Goal: Information Seeking & Learning: Check status

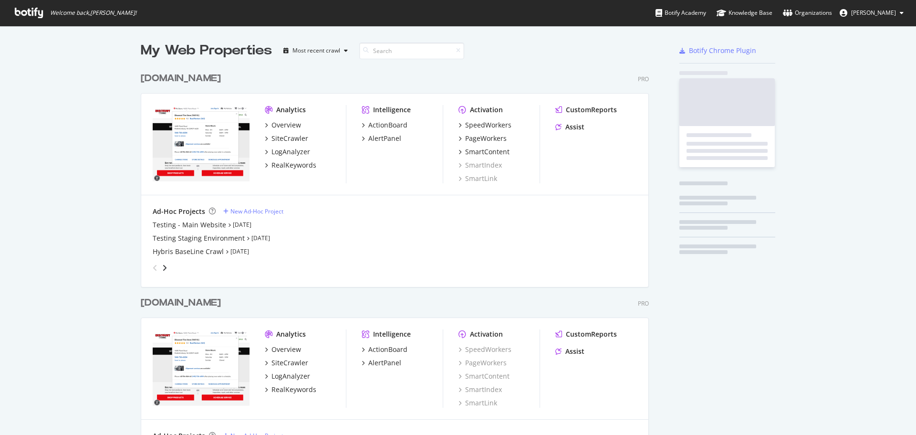
scroll to position [397, 508]
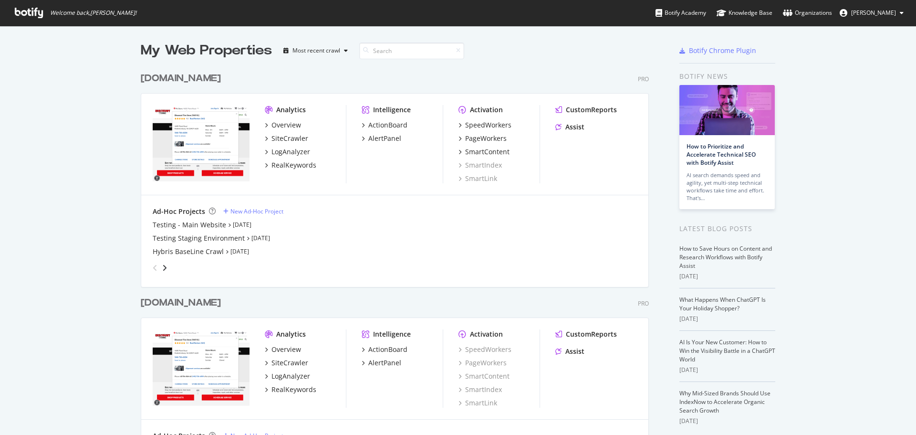
click at [842, 167] on div "My Web Properties Most recent crawl [DOMAIN_NAME] Pro Analytics Overview SiteCr…" at bounding box center [458, 253] width 916 height 454
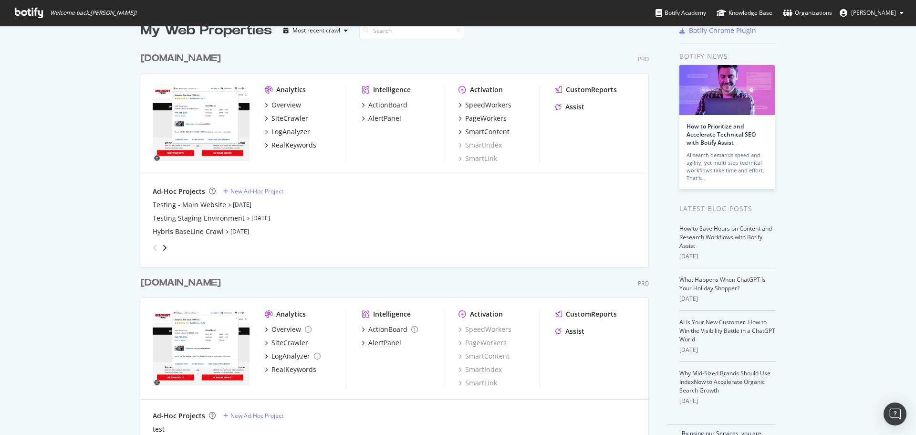
scroll to position [0, 0]
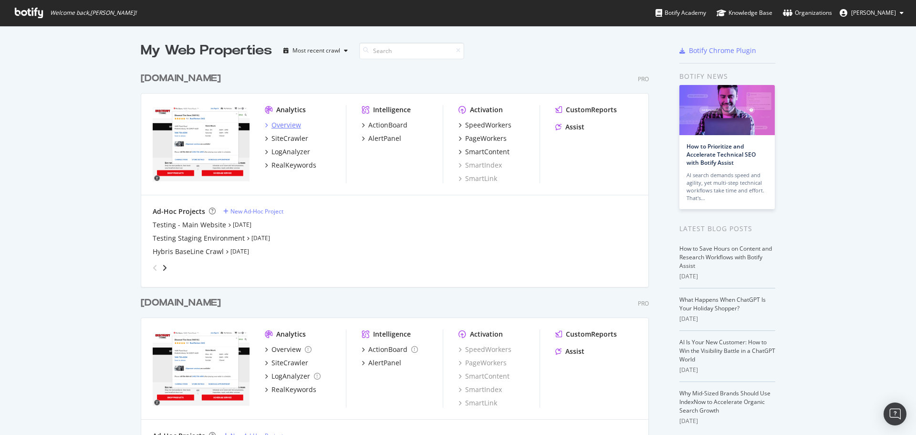
click at [290, 123] on div "Overview" at bounding box center [286, 125] width 30 height 10
